Goal: Transaction & Acquisition: Download file/media

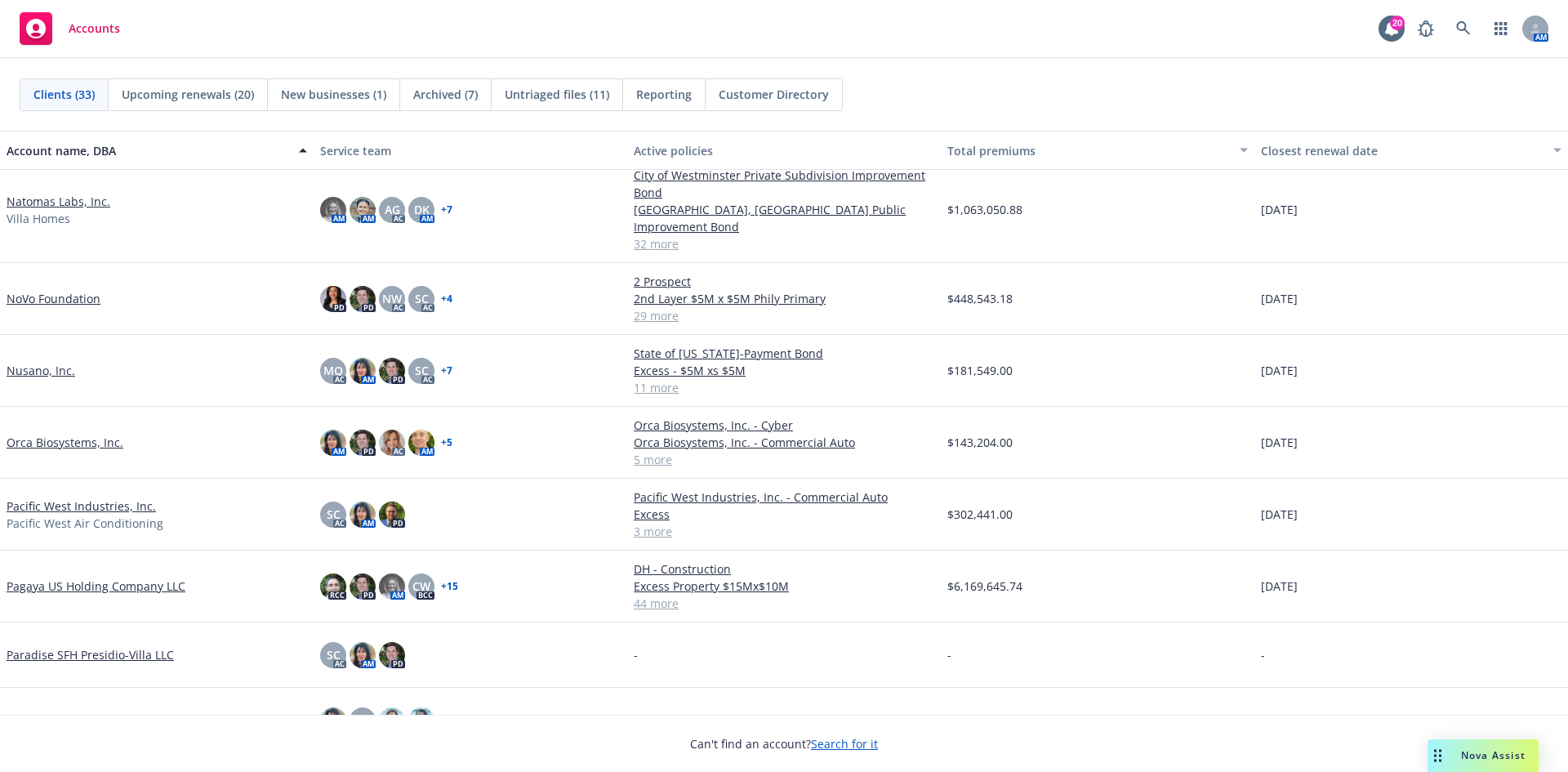
scroll to position [899, 0]
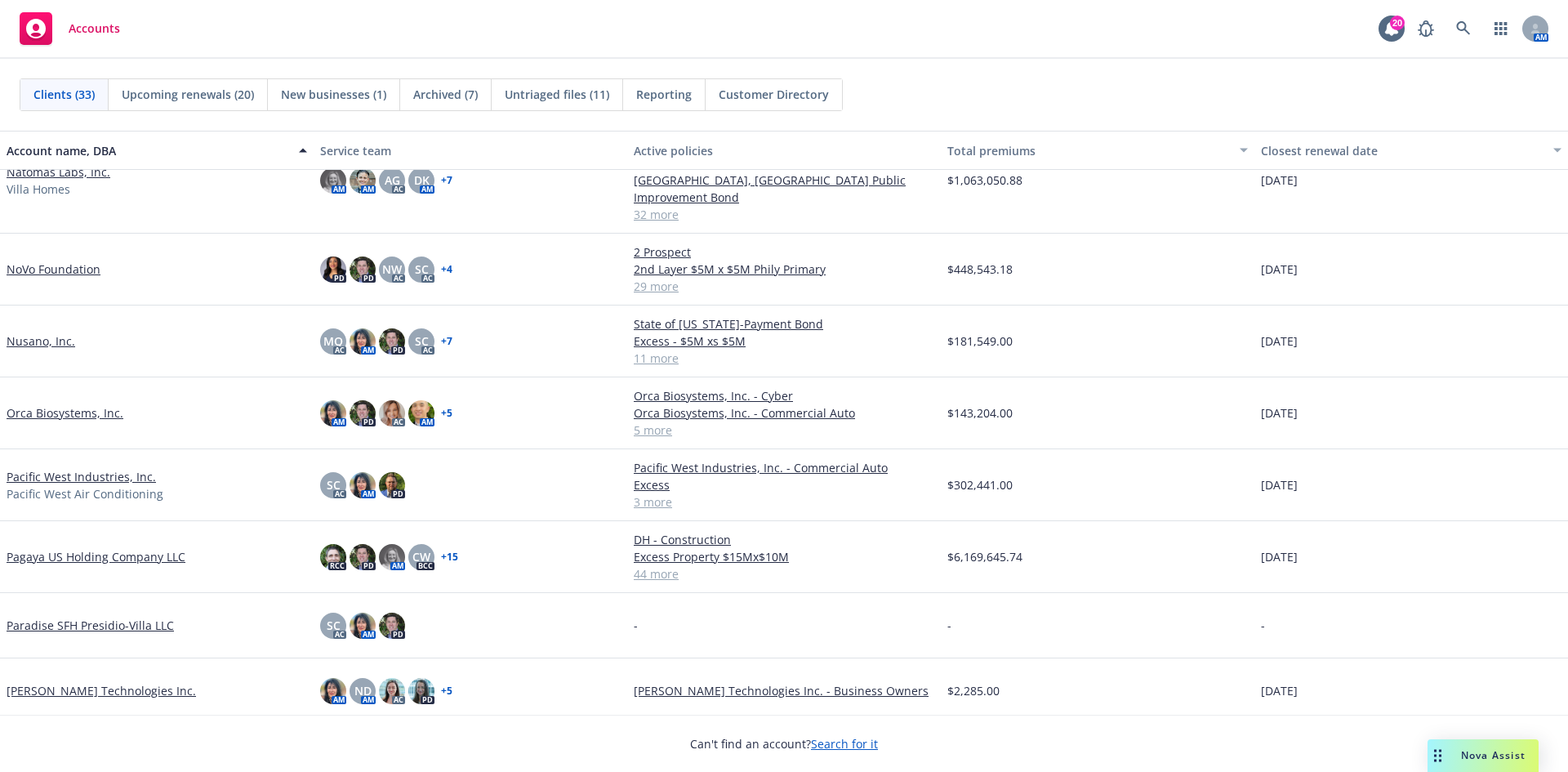
click at [67, 468] on link "Pacific West Industries, Inc." at bounding box center [81, 476] width 149 height 17
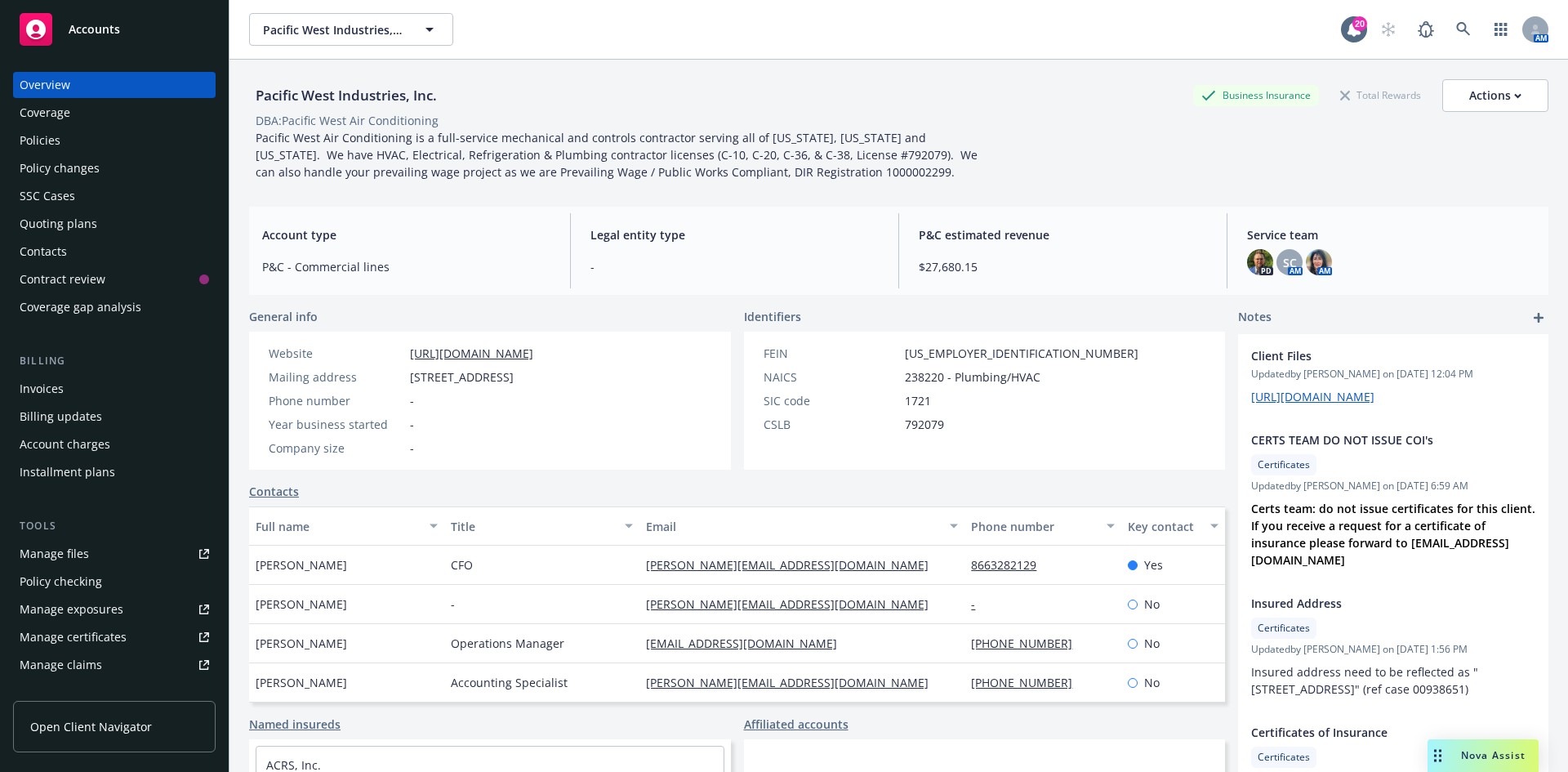
click at [70, 135] on div "Policies" at bounding box center [114, 140] width 189 height 26
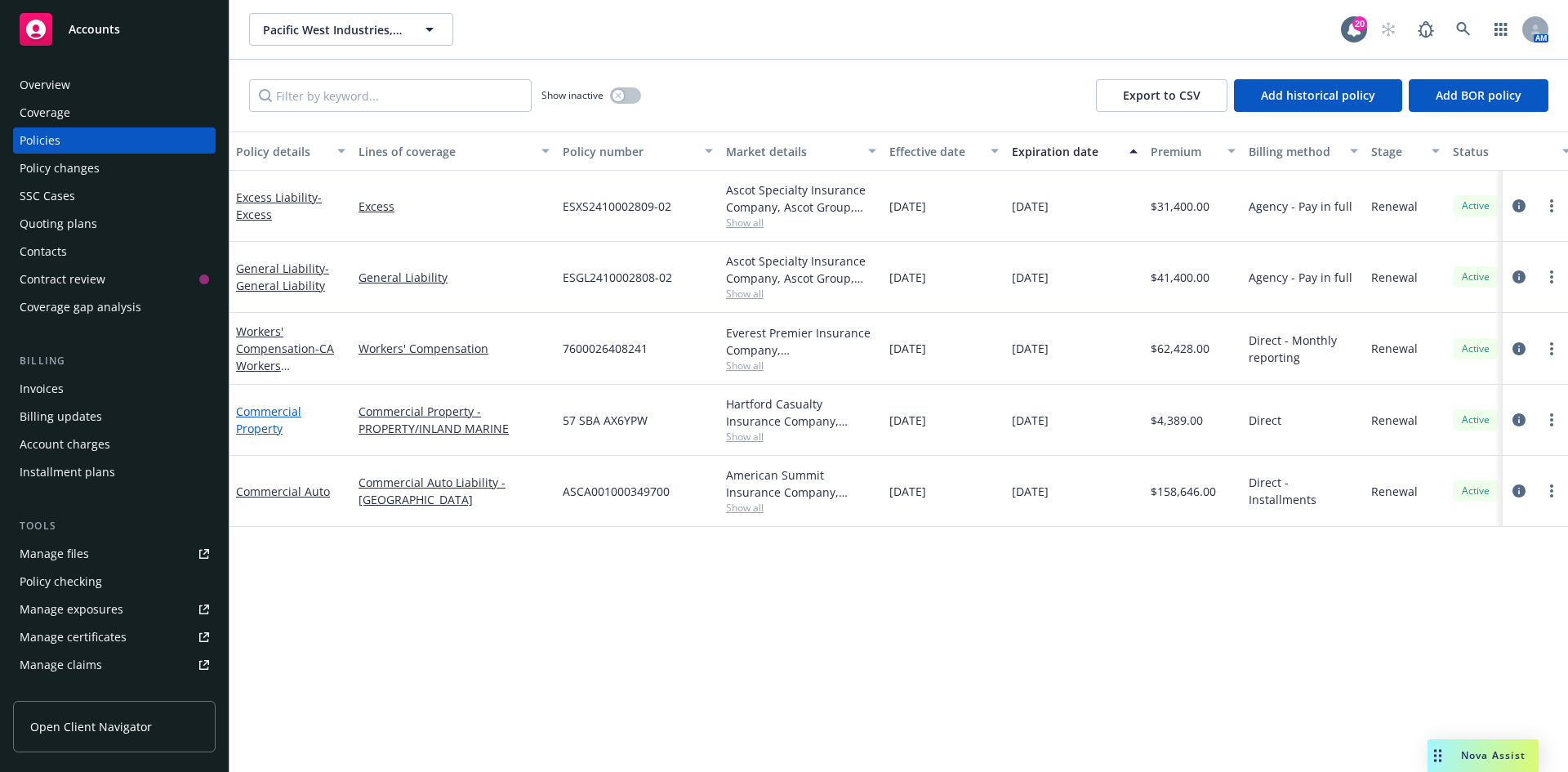
click at [275, 413] on link "Commercial Property" at bounding box center [269, 419] width 66 height 33
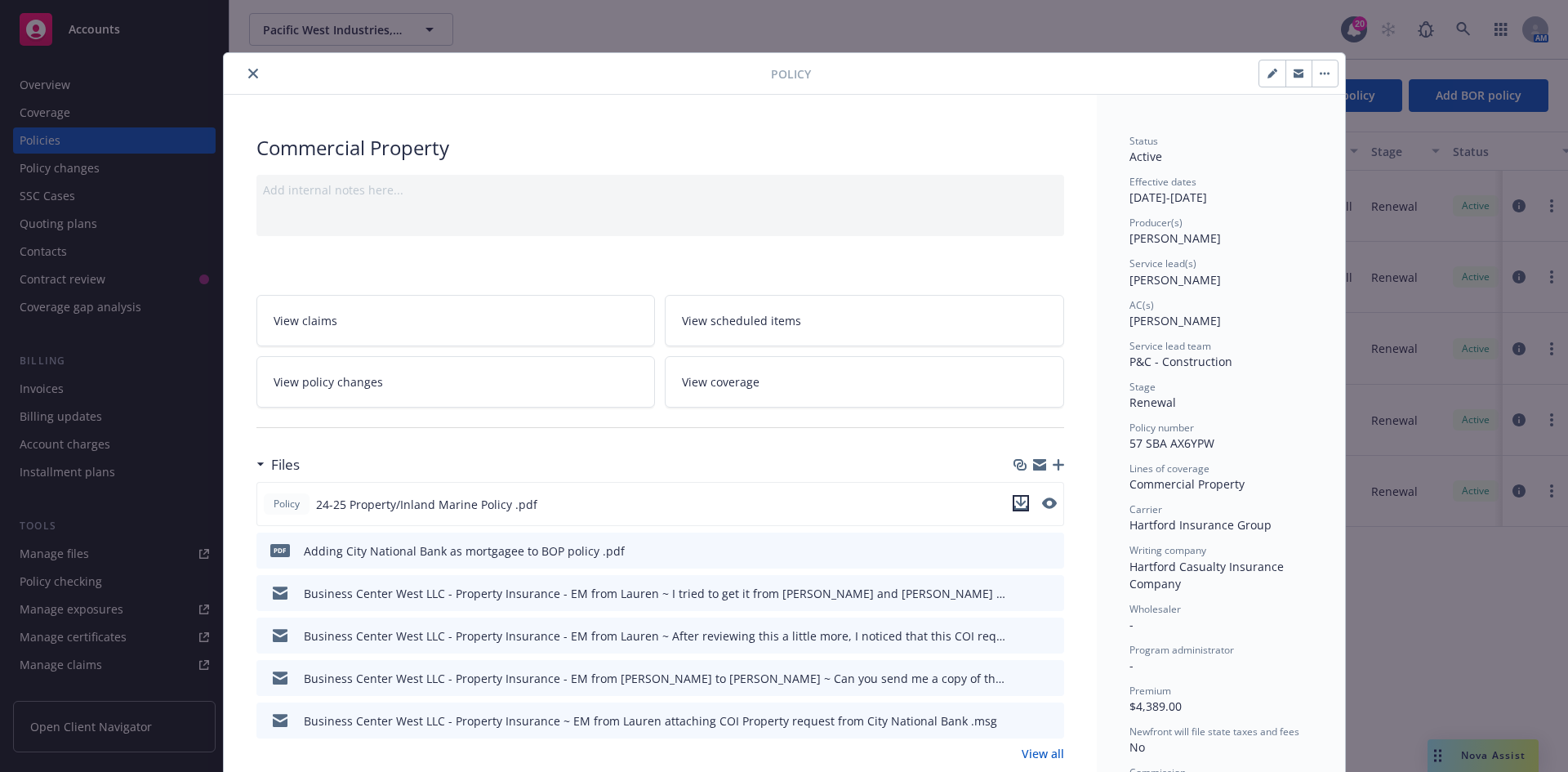
click at [1018, 505] on icon "download file" at bounding box center [1021, 503] width 13 height 13
